Goal: Check status: Check status

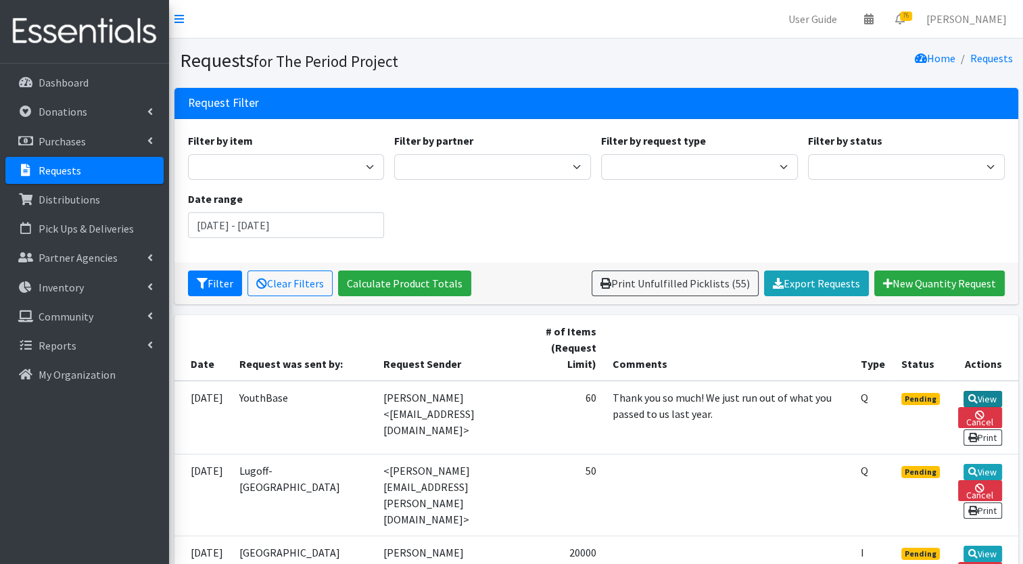
click at [980, 396] on link "View" at bounding box center [982, 399] width 39 height 16
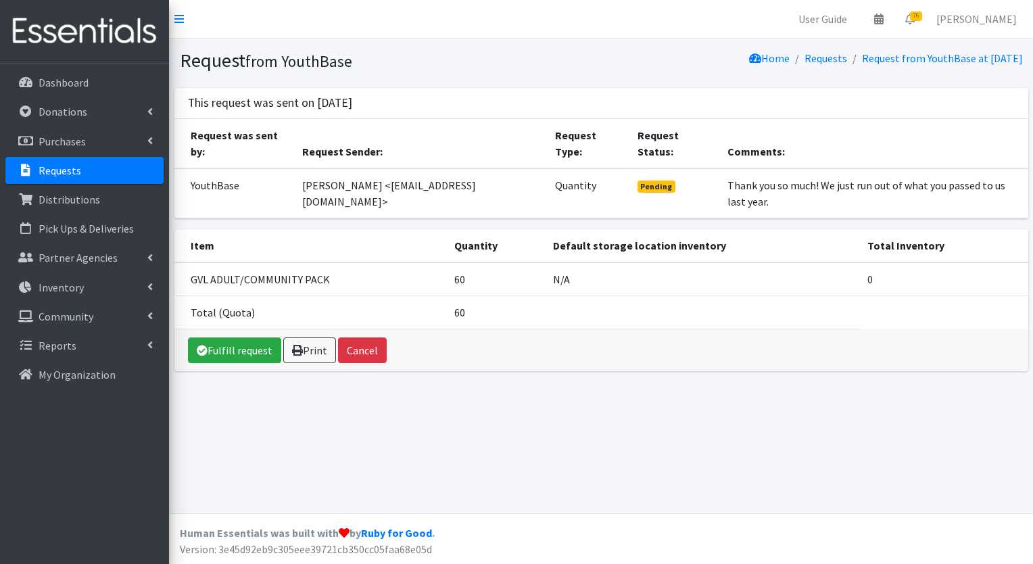
click at [46, 170] on p "Requests" at bounding box center [60, 171] width 43 height 14
